Goal: Information Seeking & Learning: Learn about a topic

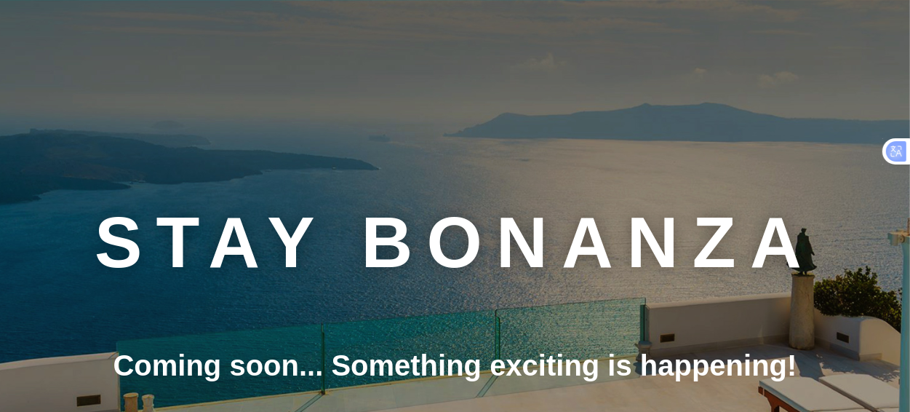
click at [578, 359] on div "Coming soon... Something exciting is happening!" at bounding box center [455, 365] width 896 height 42
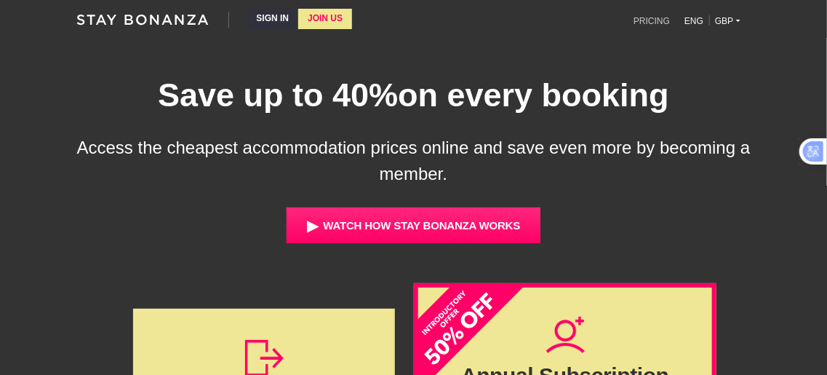
drag, startPoint x: 537, startPoint y: 74, endPoint x: 653, endPoint y: 20, distance: 128.3
click at [653, 20] on link "PRICING" at bounding box center [652, 20] width 54 height 20
click at [648, 18] on link "PRICING" at bounding box center [652, 20] width 54 height 20
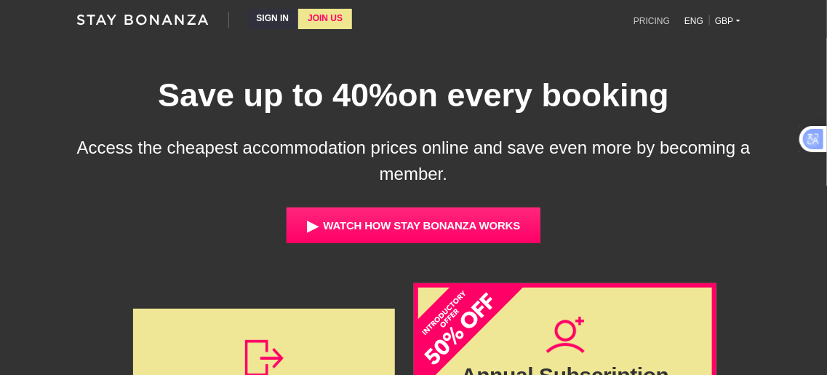
click at [656, 18] on link "PRICING" at bounding box center [652, 20] width 54 height 20
click at [332, 23] on link "JOIN US" at bounding box center [325, 19] width 54 height 20
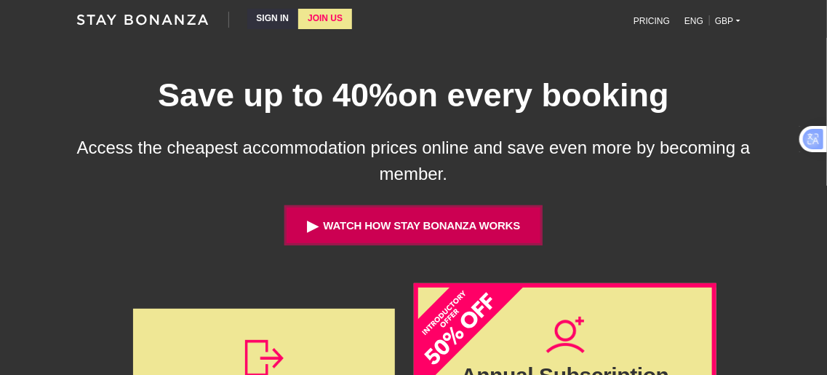
click at [368, 223] on button "▶ Watch how Stay Bonanza works" at bounding box center [414, 225] width 255 height 36
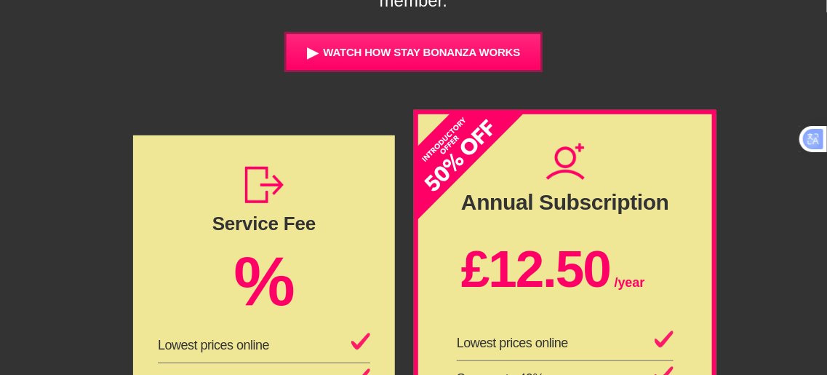
scroll to position [188, 0]
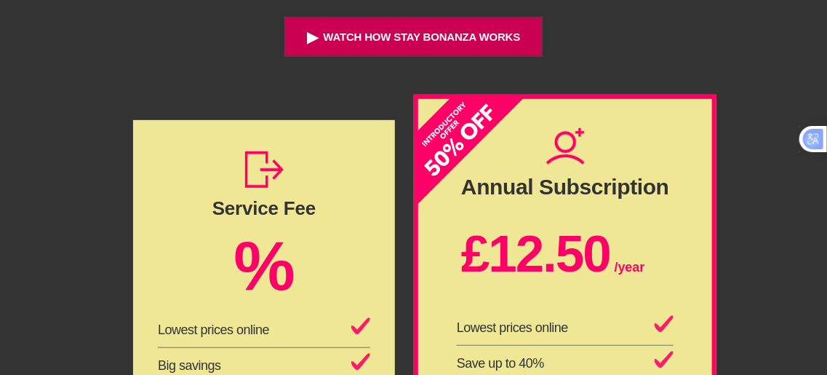
click at [394, 36] on button "▶ Watch how Stay Bonanza works" at bounding box center [414, 37] width 255 height 36
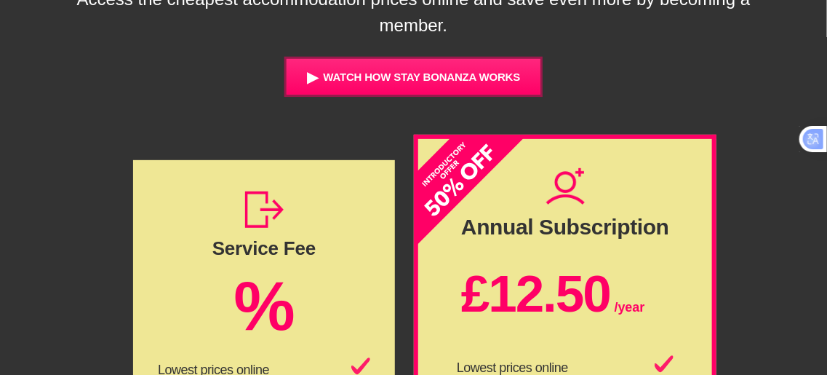
scroll to position [140, 0]
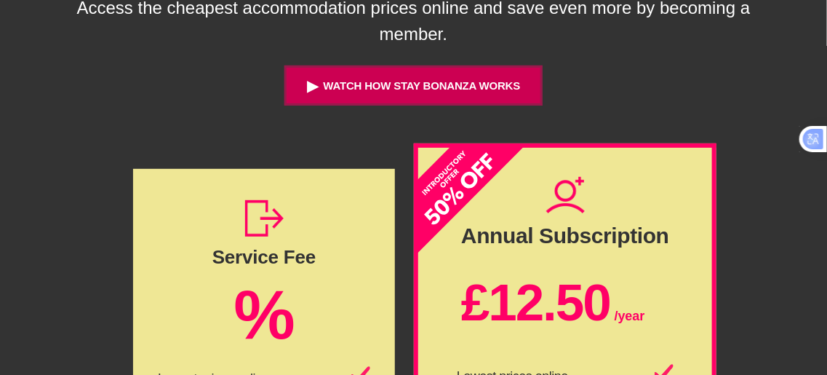
click at [389, 97] on button "▶ Watch how Stay Bonanza works" at bounding box center [414, 86] width 255 height 36
click at [310, 84] on span "▶" at bounding box center [312, 85] width 11 height 17
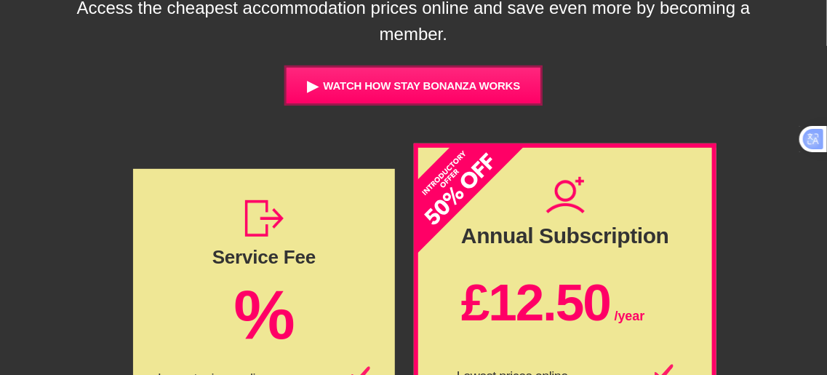
scroll to position [0, 0]
